Goal: Find specific page/section: Find specific page/section

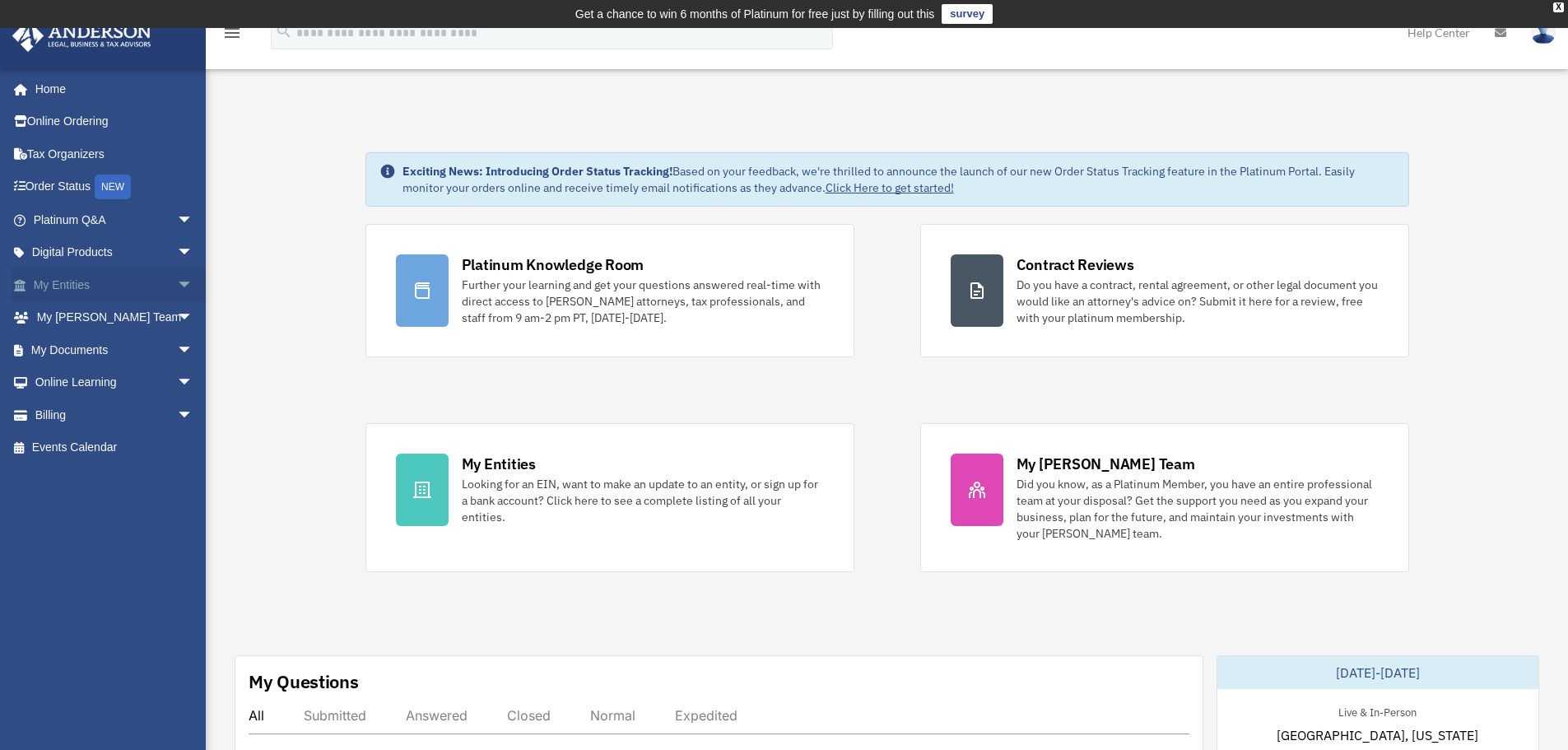
click at [177, 281] on span "arrow_drop_down" at bounding box center [194, 285] width 33 height 34
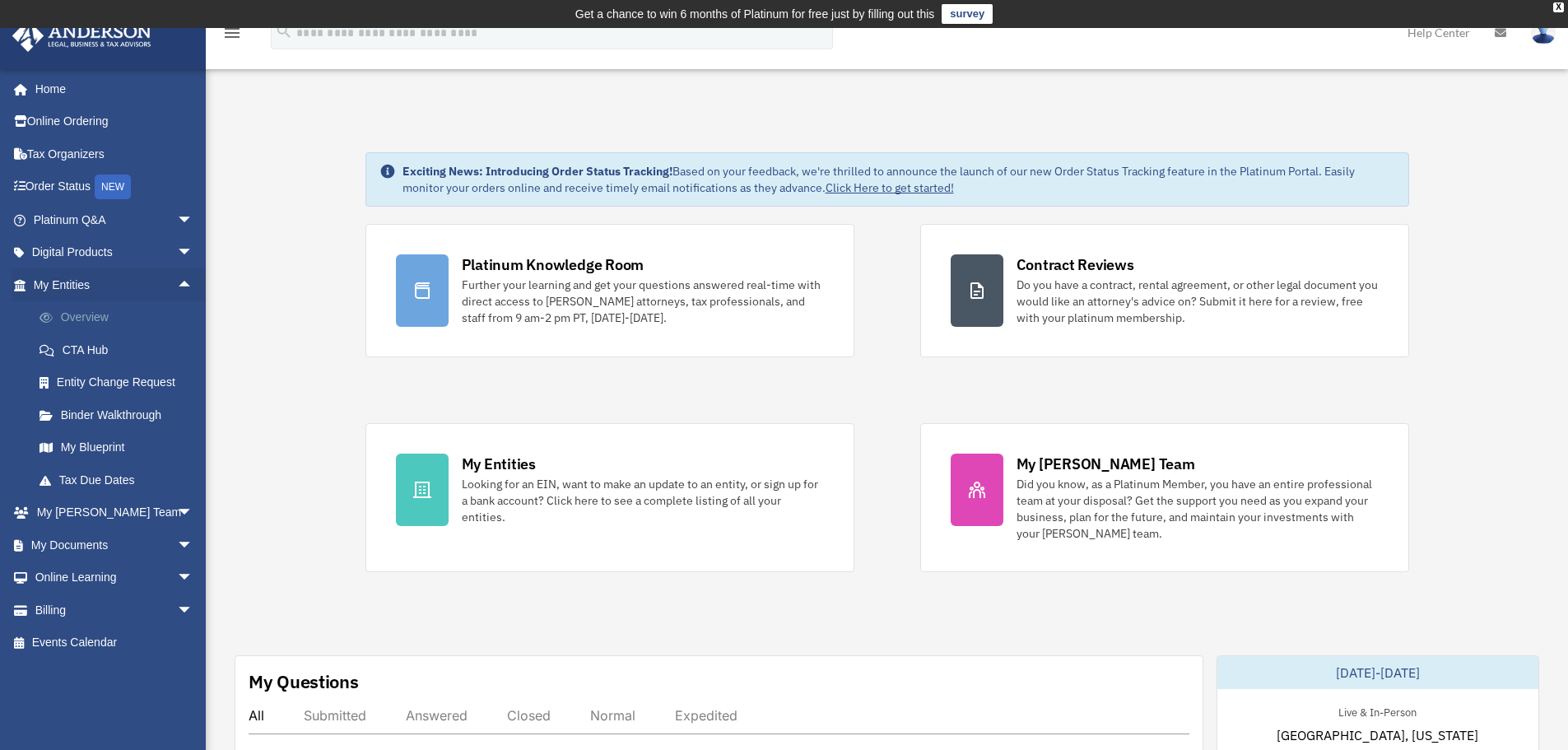
click at [143, 311] on link "Overview" at bounding box center [121, 318] width 195 height 33
click at [96, 317] on link "Overview" at bounding box center [121, 318] width 195 height 33
click at [131, 317] on link "Overview" at bounding box center [121, 318] width 195 height 33
click at [48, 318] on span at bounding box center [54, 318] width 12 height 12
click at [106, 450] on link "My Blueprint" at bounding box center [121, 448] width 195 height 33
